Goal: Task Accomplishment & Management: Use online tool/utility

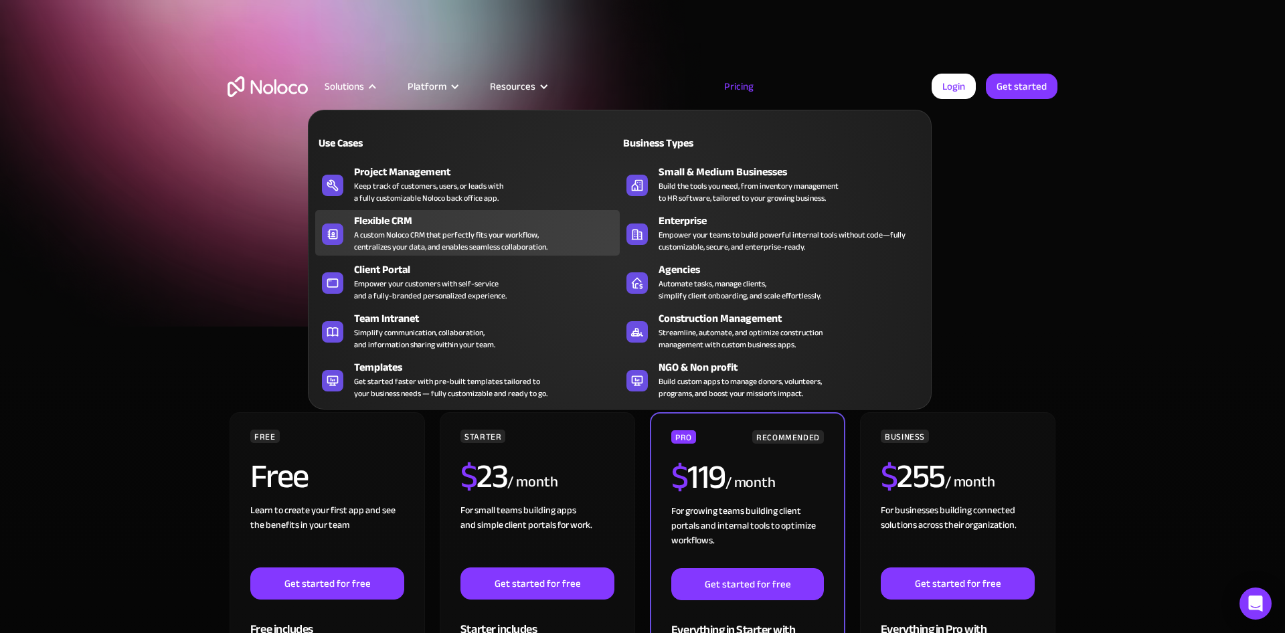
click at [414, 224] on div "Flexible CRM" at bounding box center [490, 221] width 272 height 16
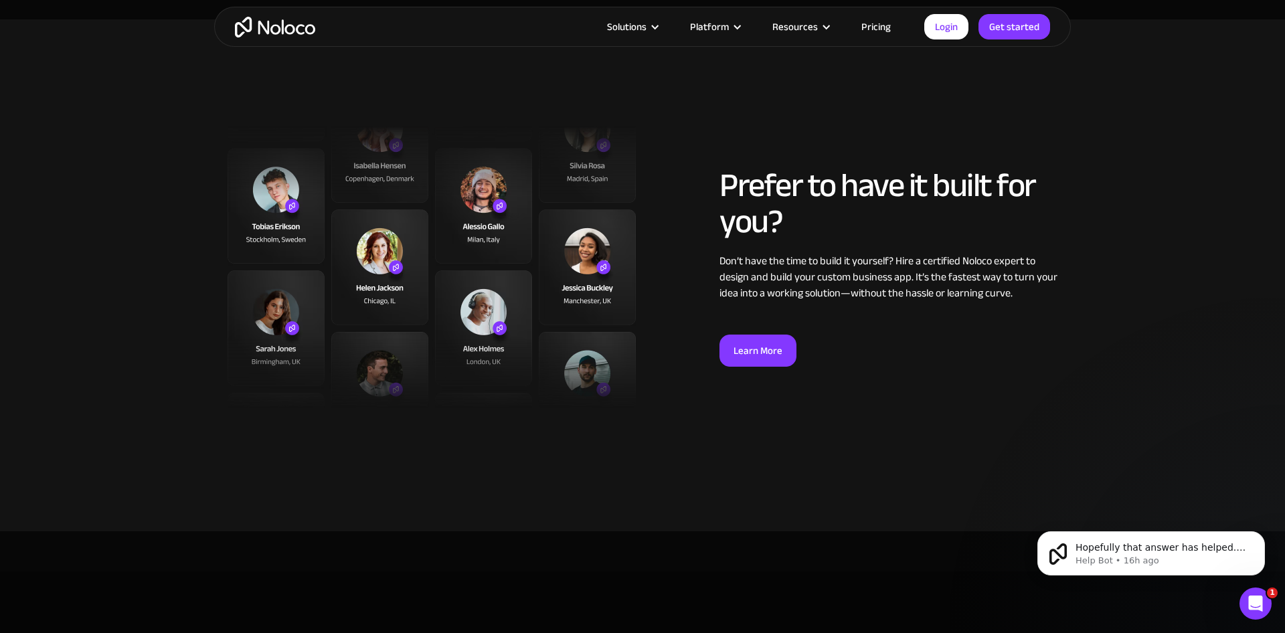
scroll to position [2983, 0]
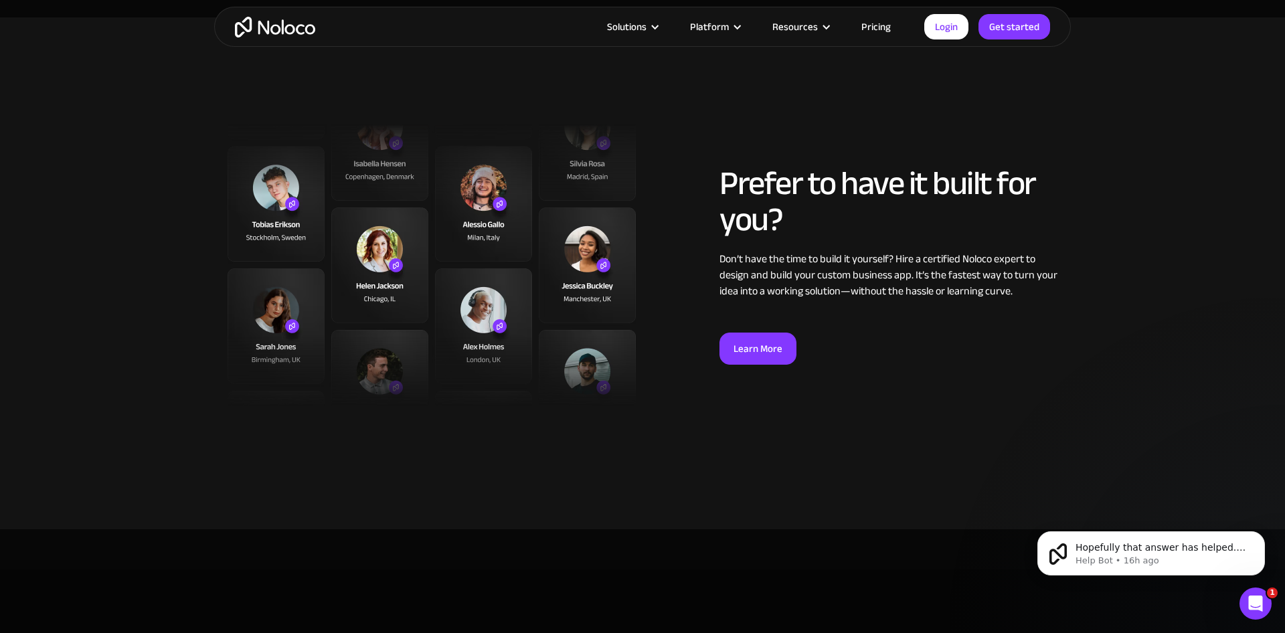
click at [236, 32] on img "home" at bounding box center [275, 27] width 80 height 21
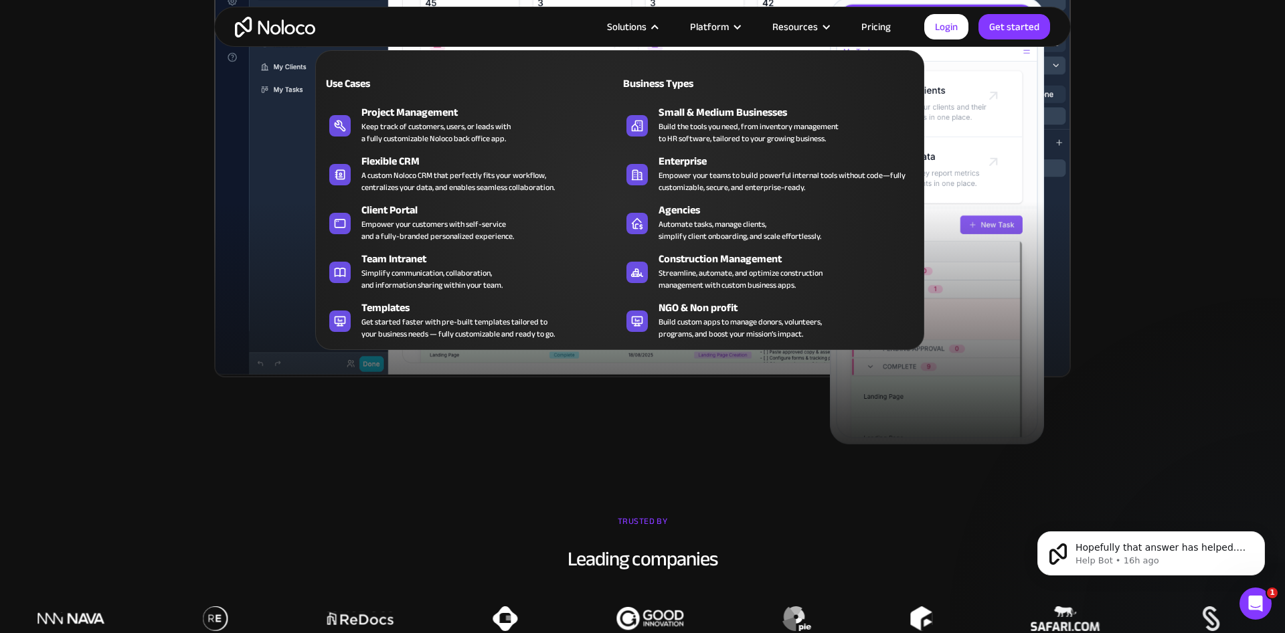
click at [640, 27] on div "Solutions" at bounding box center [626, 26] width 39 height 17
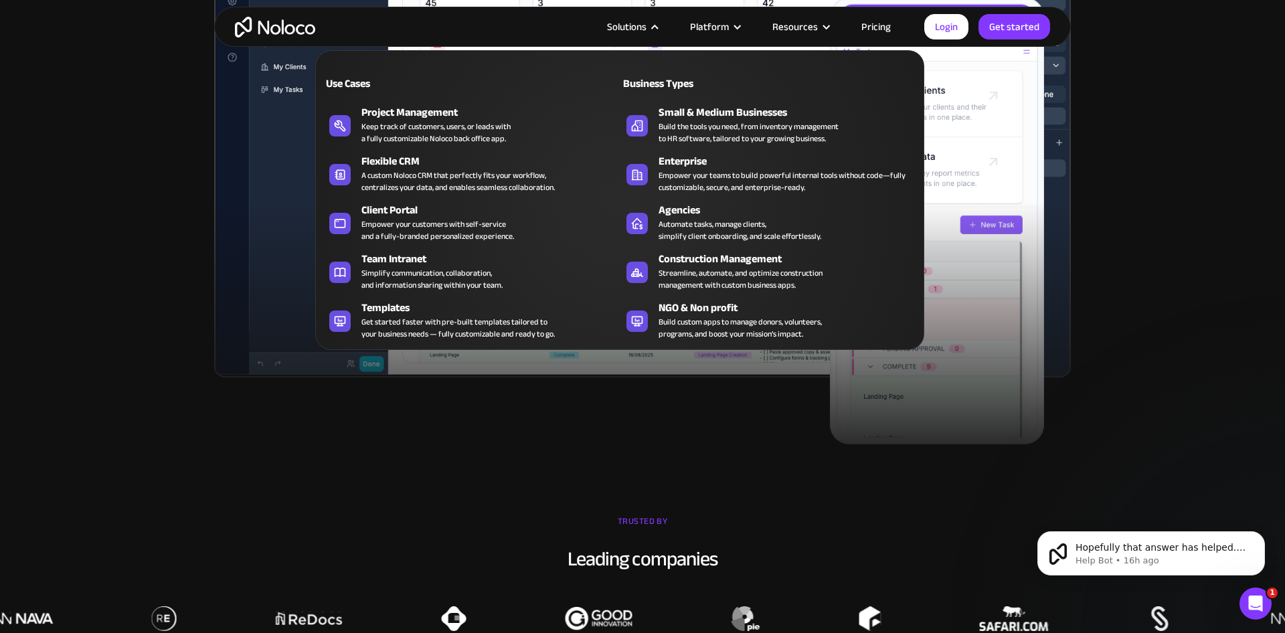
click at [629, 27] on div "Solutions" at bounding box center [626, 26] width 39 height 17
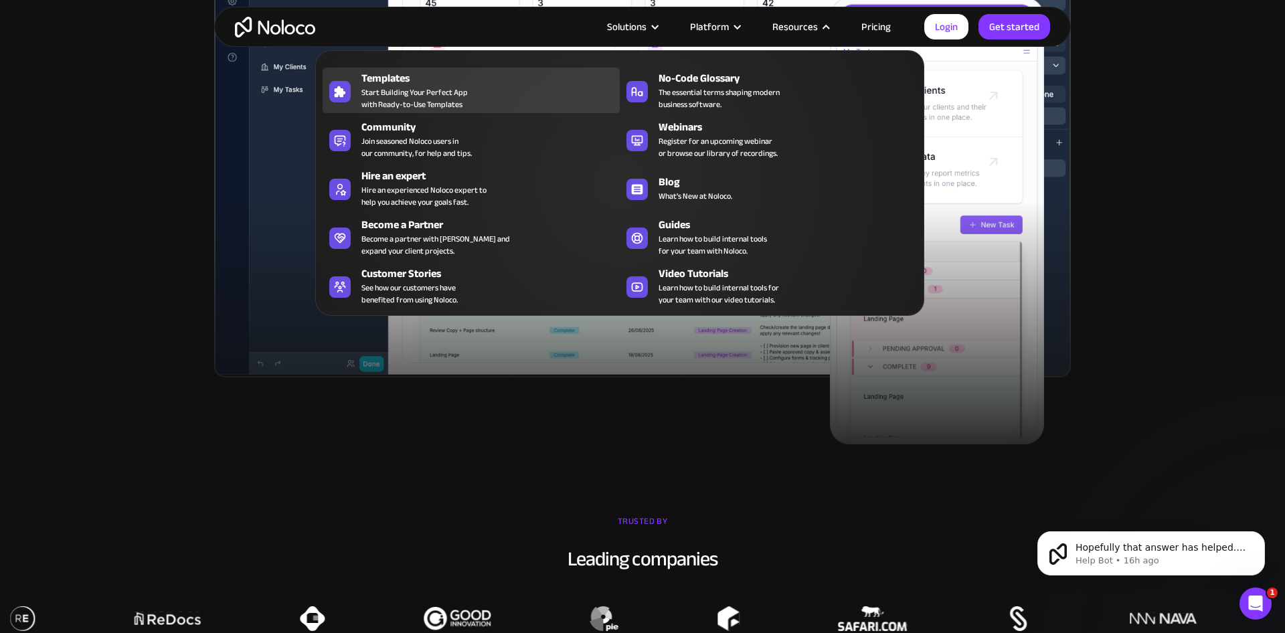
click at [460, 110] on span "Start Building Your Perfect App with Ready-to-Use Templates" at bounding box center [414, 98] width 106 height 24
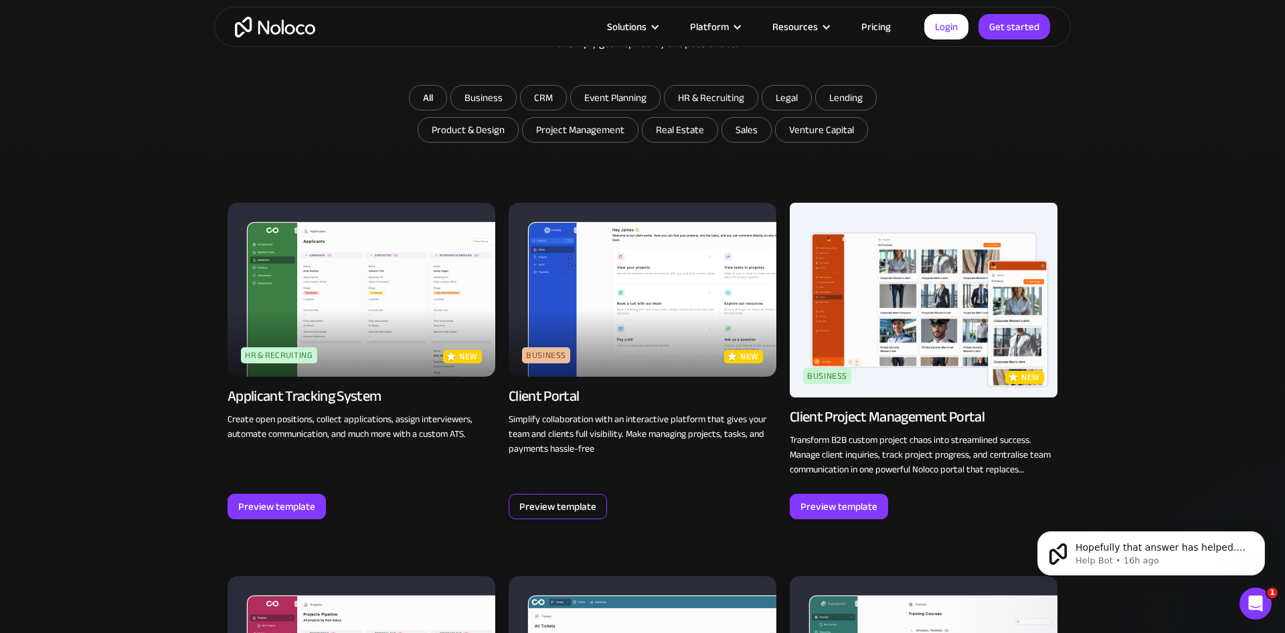
click at [559, 517] on div "Preview template" at bounding box center [558, 506] width 98 height 25
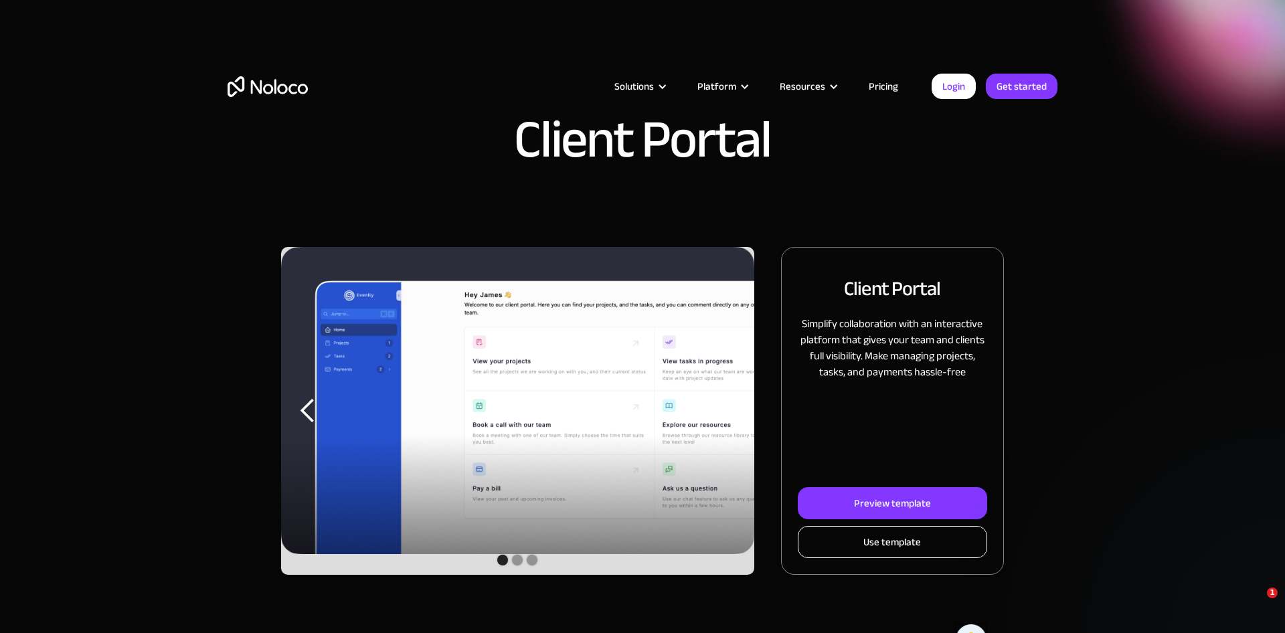
click at [866, 535] on div "Use template" at bounding box center [892, 541] width 58 height 17
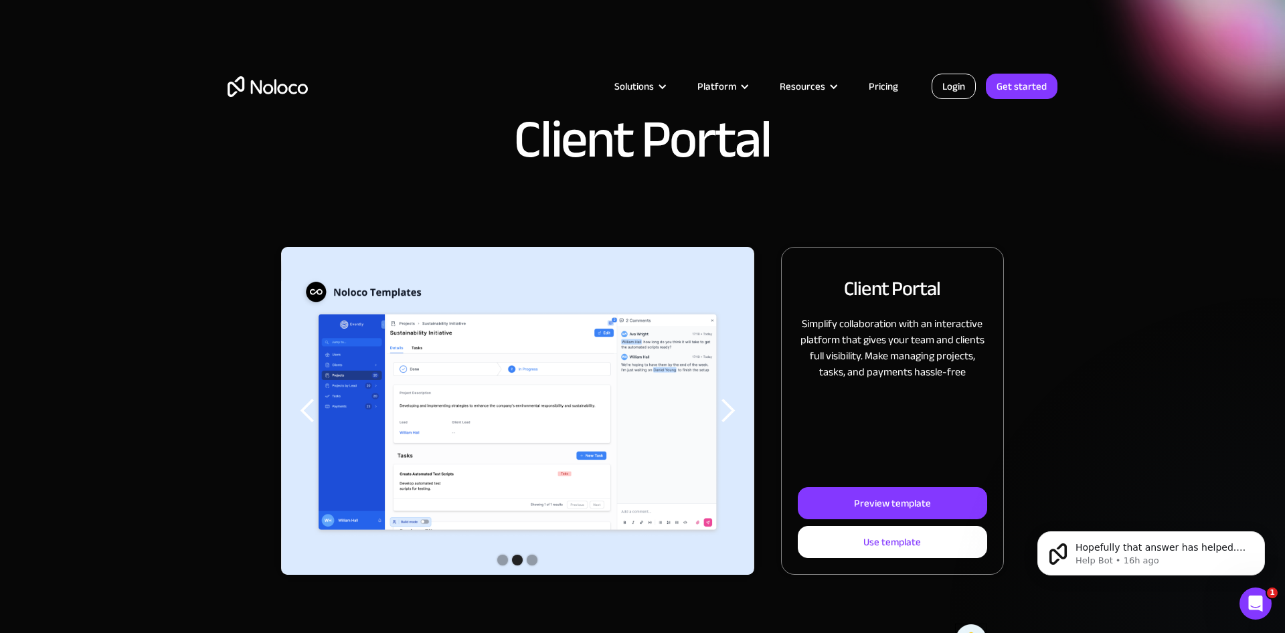
click at [952, 83] on link "Login" at bounding box center [954, 86] width 44 height 25
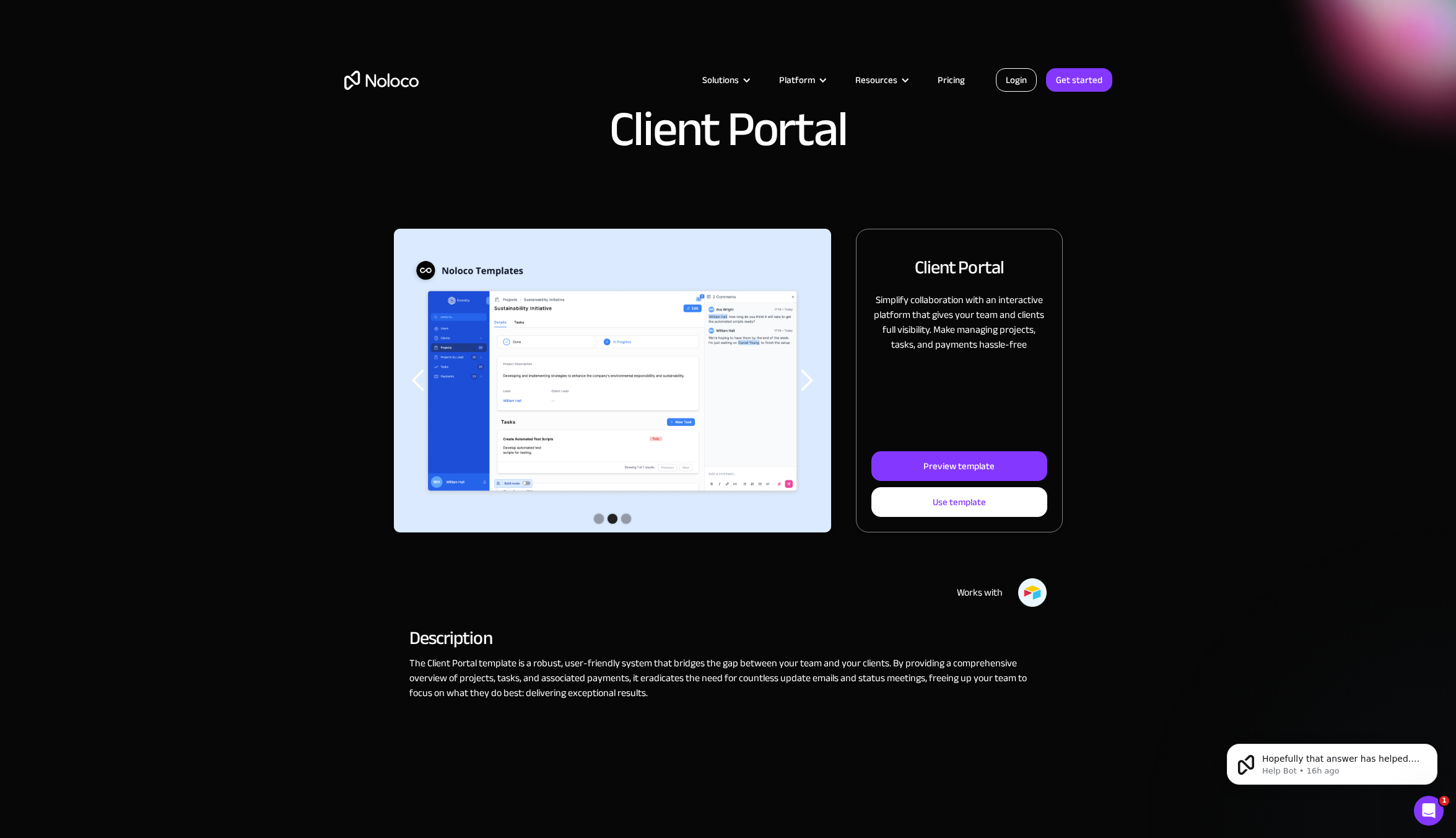
click at [1028, 80] on link "Login" at bounding box center [1016, 80] width 41 height 23
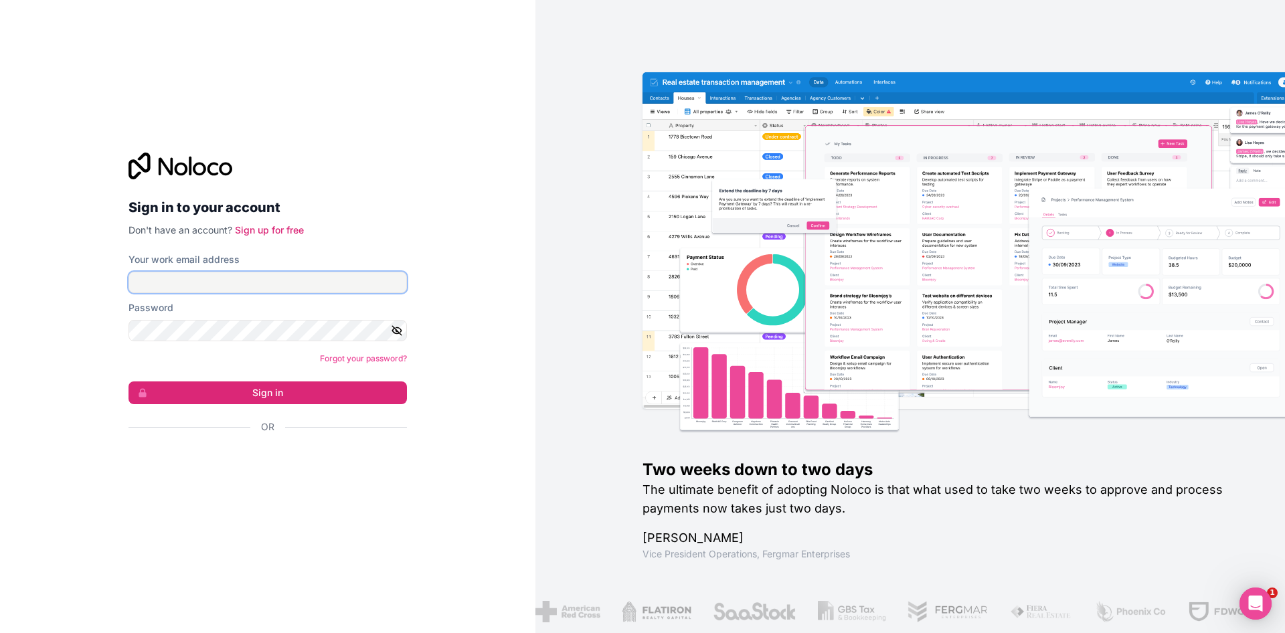
type input "[EMAIL_ADDRESS][DOMAIN_NAME]"
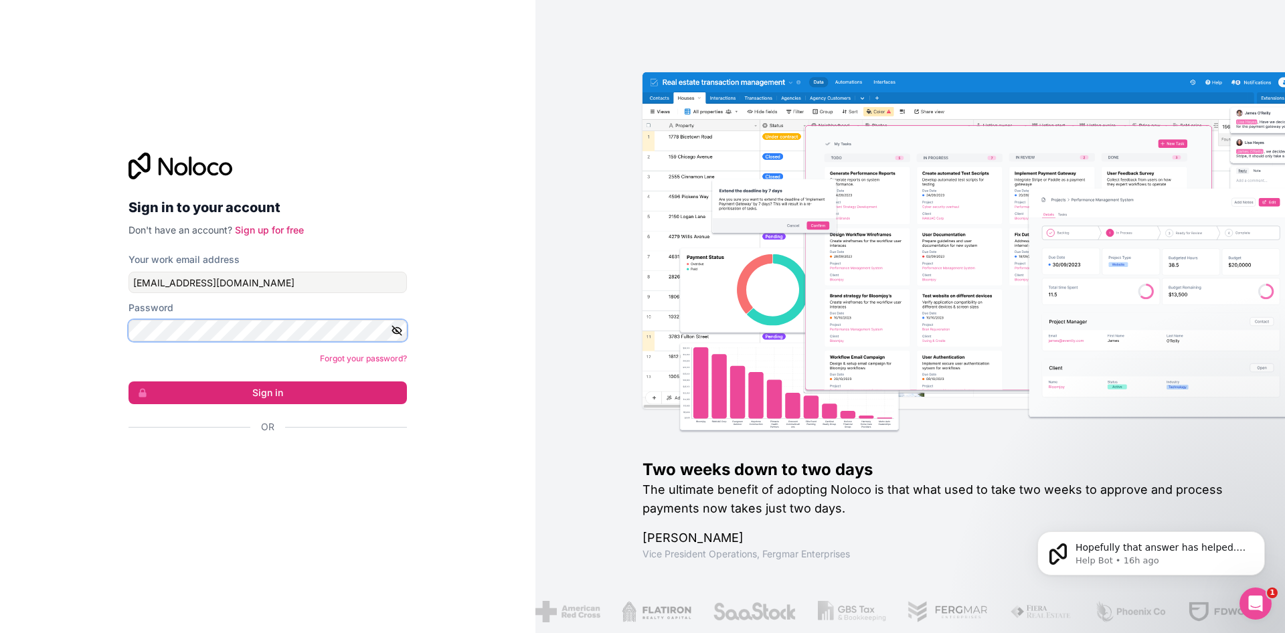
click at [128, 381] on button "Sign in" at bounding box center [267, 392] width 278 height 23
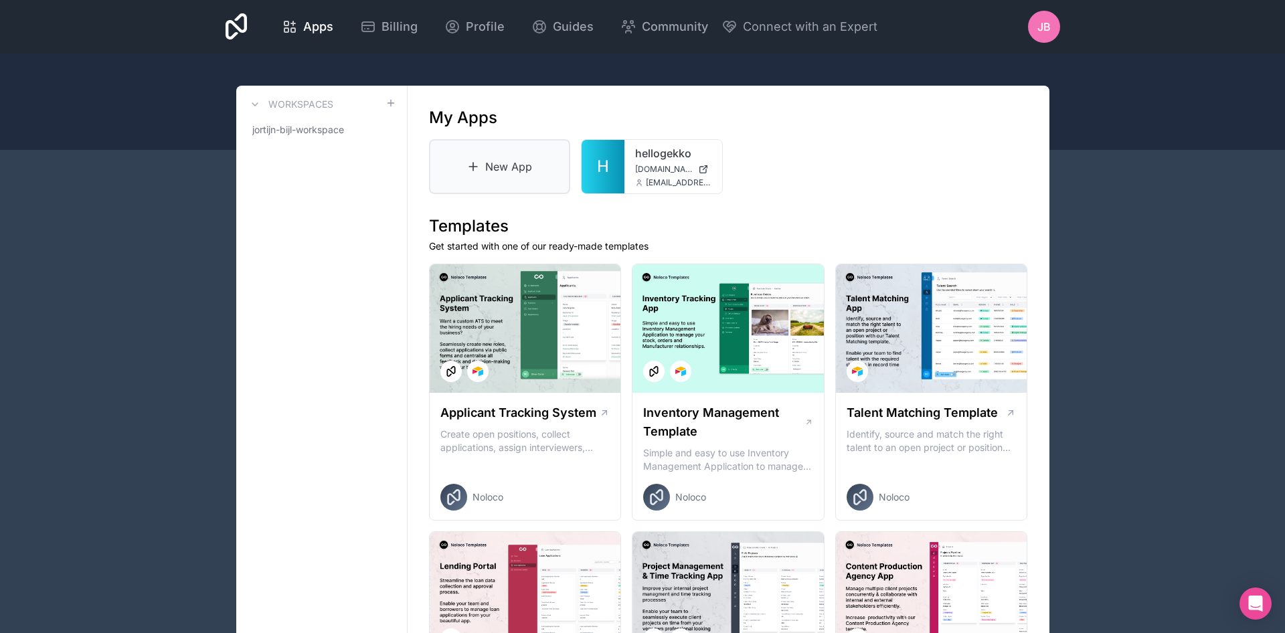
click at [507, 174] on link "New App" at bounding box center [500, 166] width 142 height 55
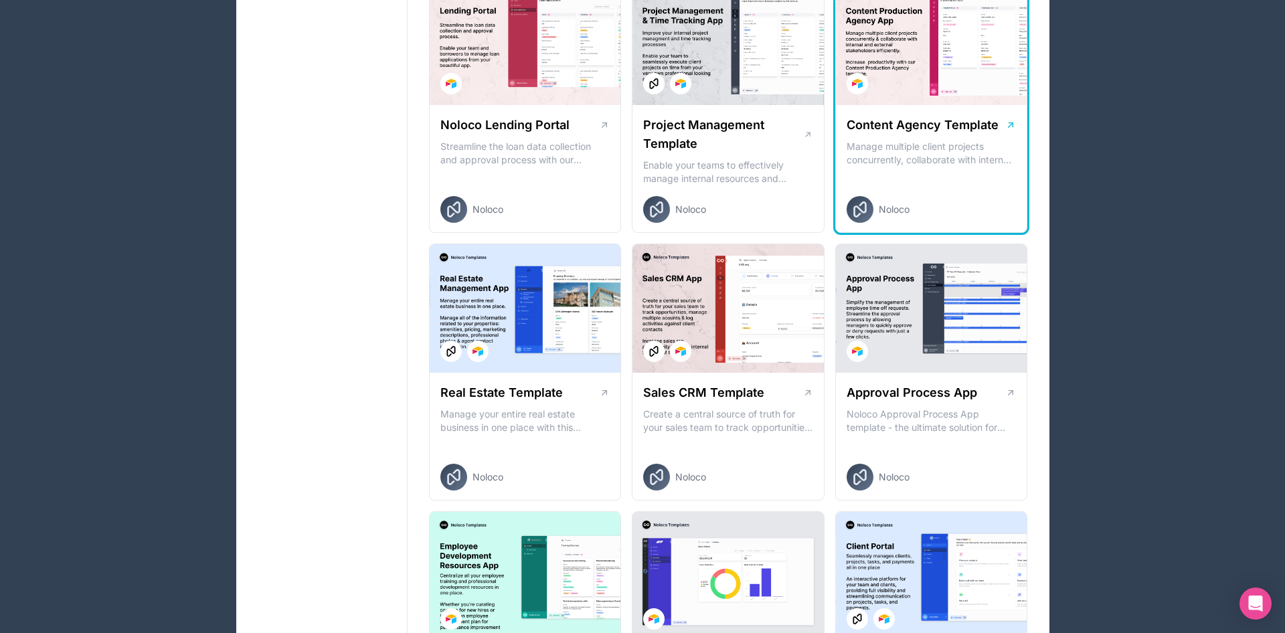
scroll to position [559, 0]
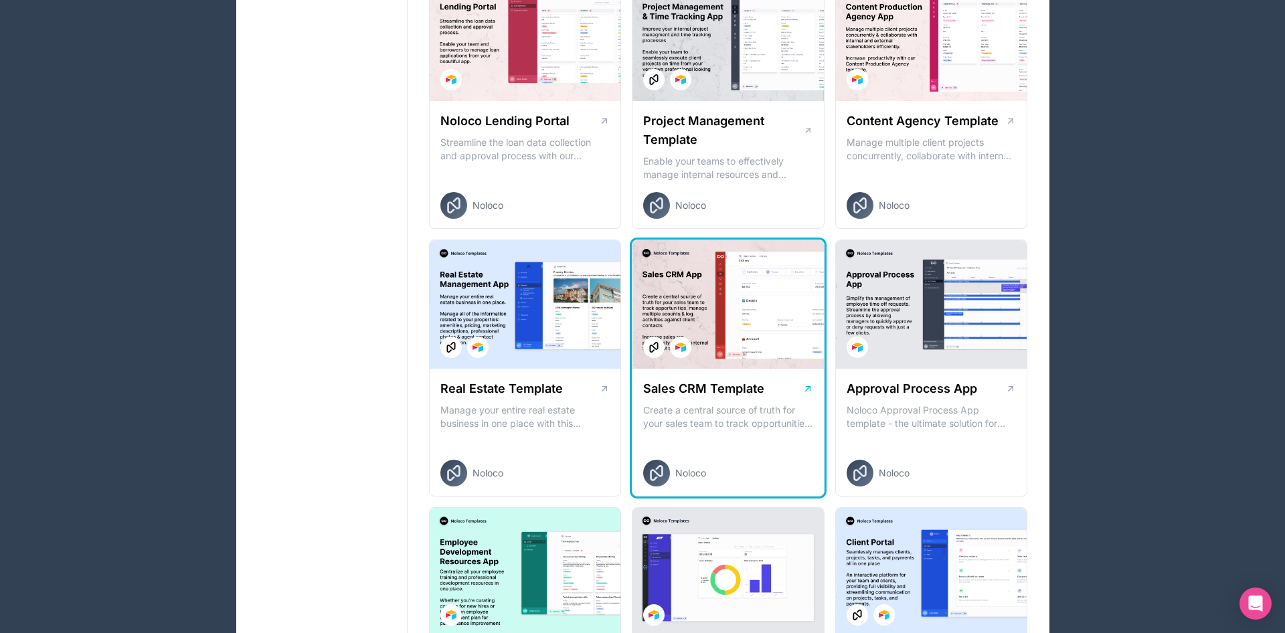
click at [752, 280] on div at bounding box center [727, 304] width 191 height 128
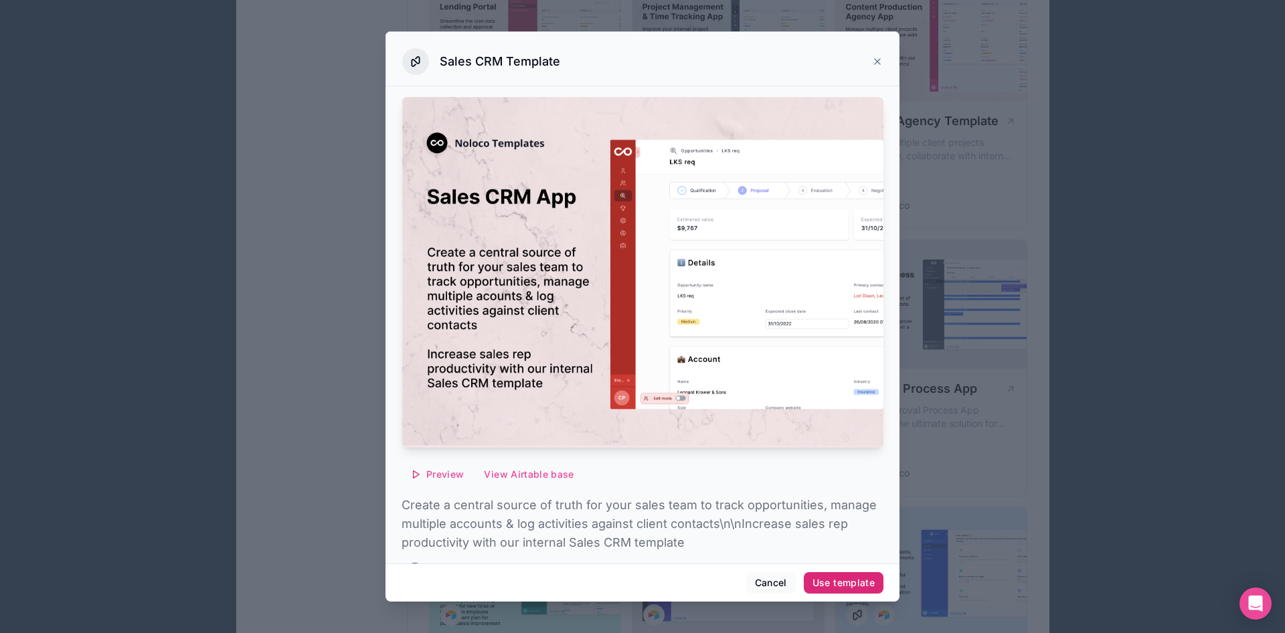
click at [843, 580] on div "Use template" at bounding box center [843, 583] width 62 height 12
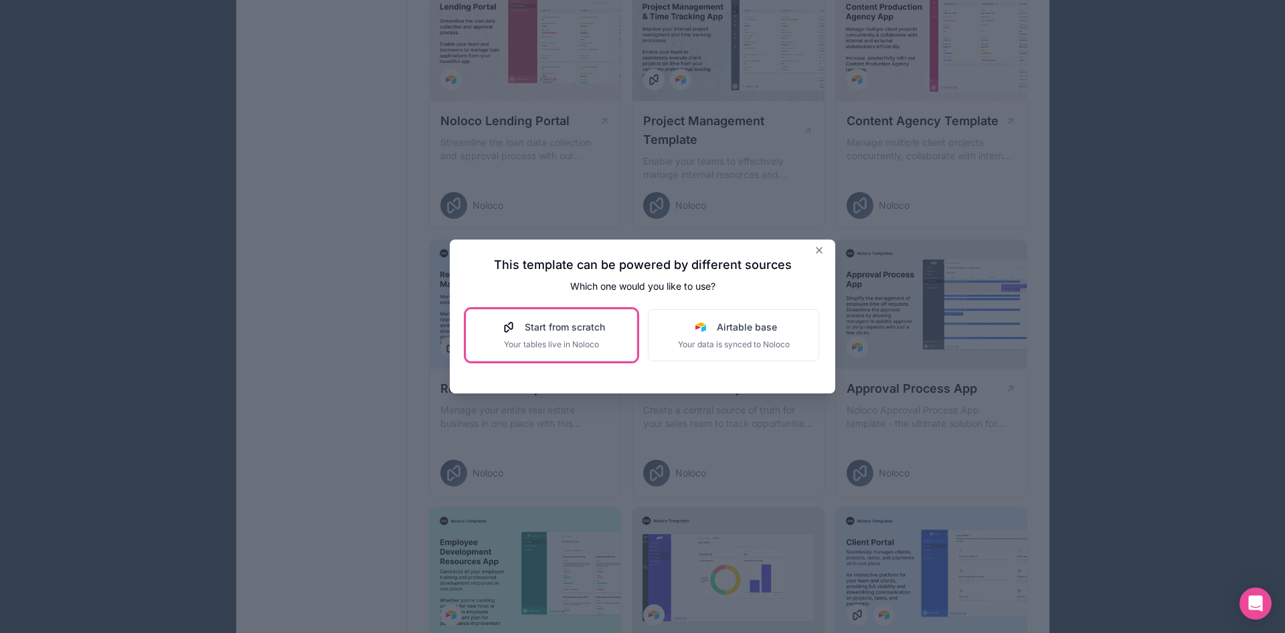
click at [532, 337] on div "Start from scratch Your tables live in Noloco" at bounding box center [551, 335] width 107 height 29
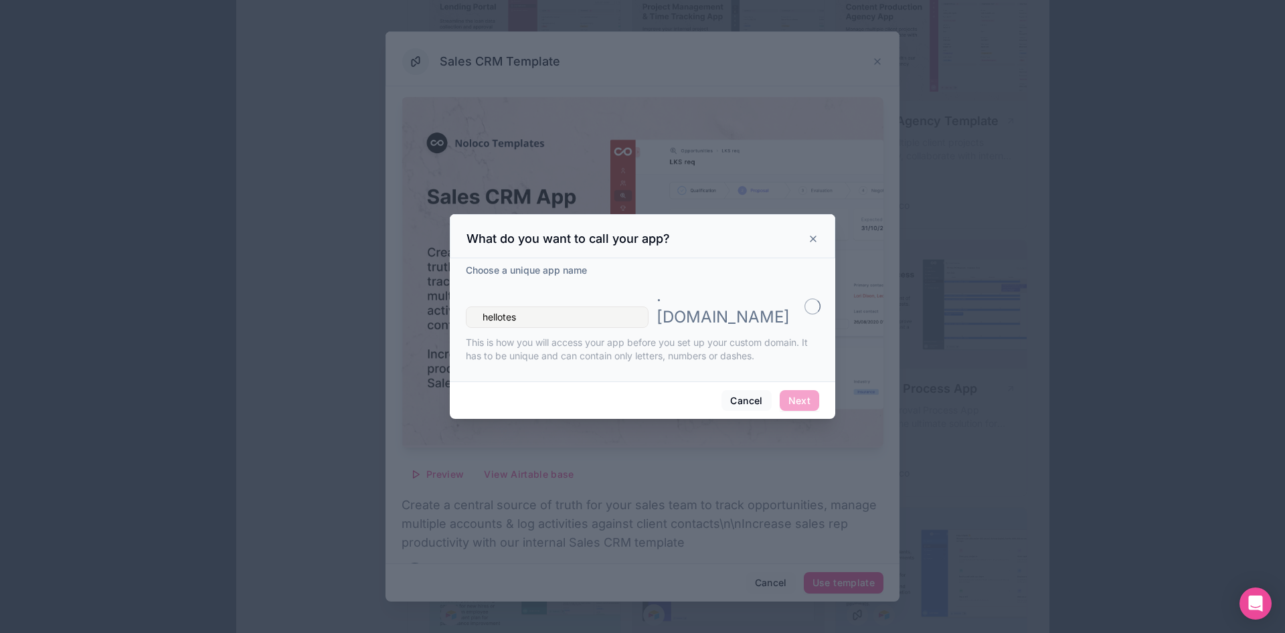
type input "hellotest"
click at [784, 390] on button "Next" at bounding box center [799, 400] width 39 height 21
